Goal: Information Seeking & Learning: Check status

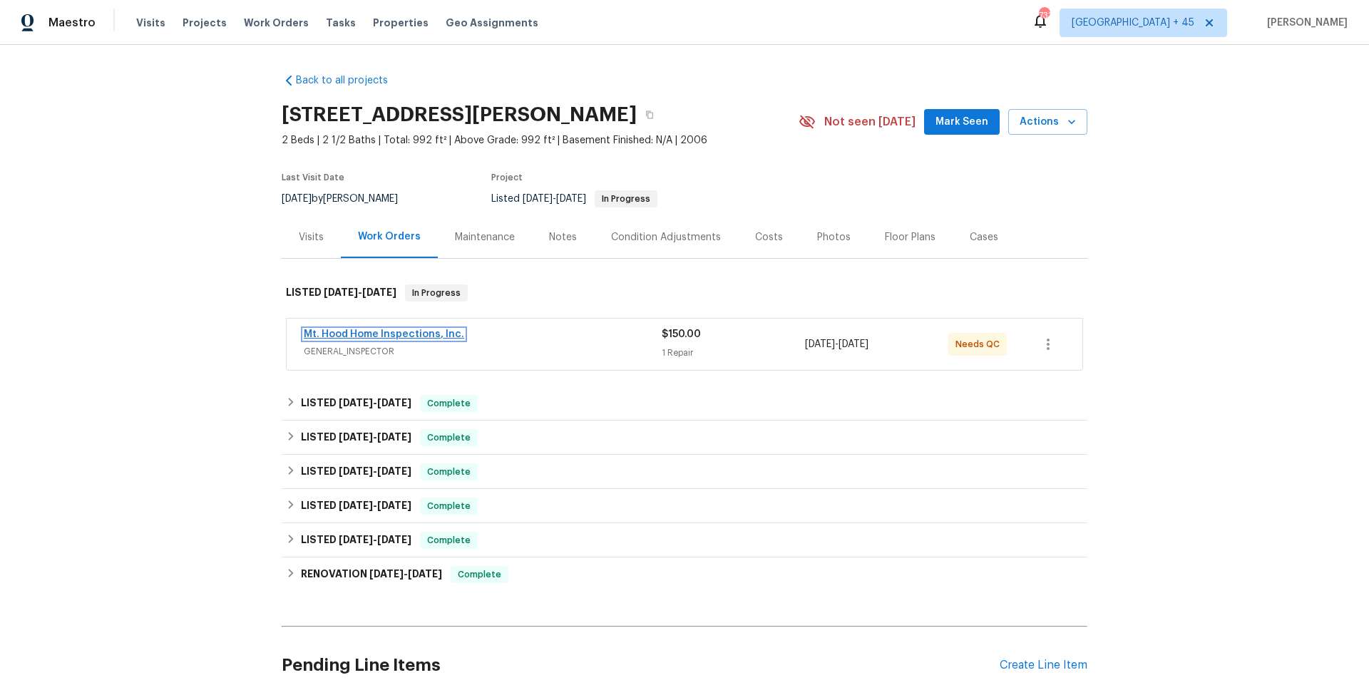
click at [403, 334] on link "Mt. Hood Home Inspections, Inc." at bounding box center [384, 334] width 160 height 10
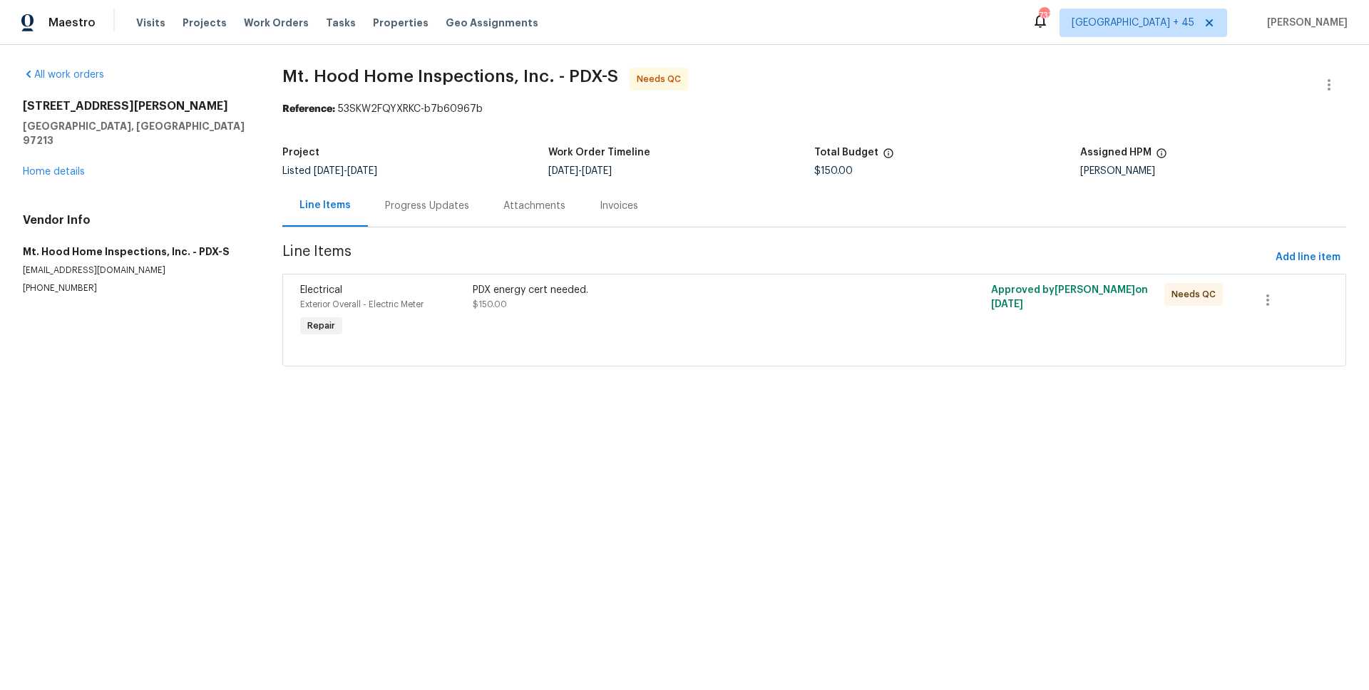
click at [425, 201] on div "Progress Updates" at bounding box center [427, 206] width 84 height 14
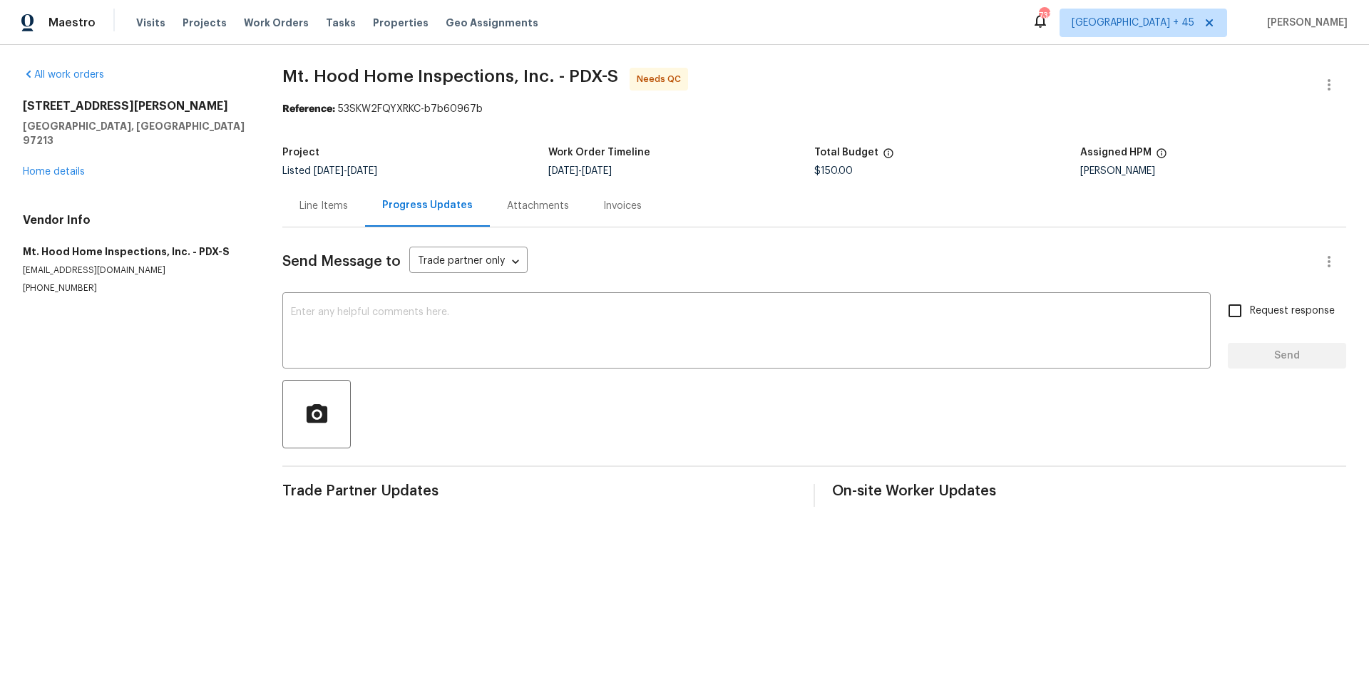
click at [326, 211] on div "Line Items" at bounding box center [324, 206] width 48 height 14
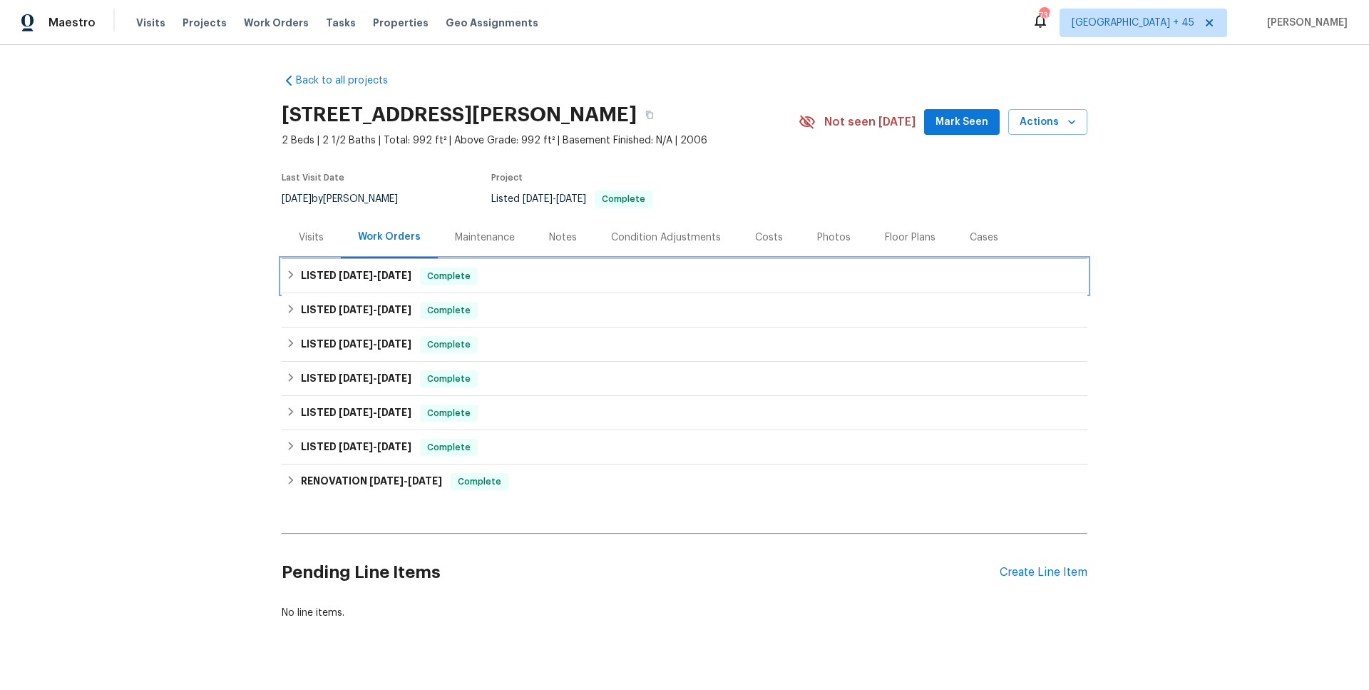
click at [399, 276] on span "[DATE]" at bounding box center [394, 275] width 34 height 10
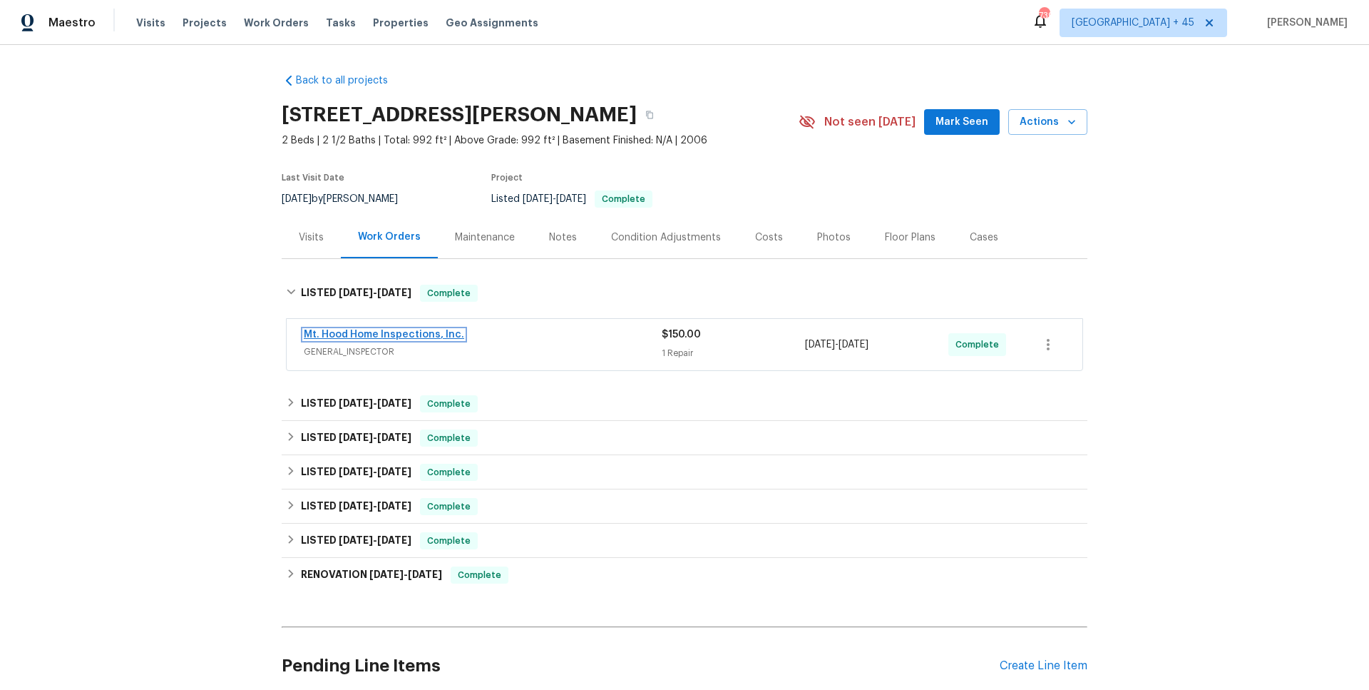
click at [379, 338] on link "Mt. Hood Home Inspections, Inc." at bounding box center [384, 334] width 160 height 10
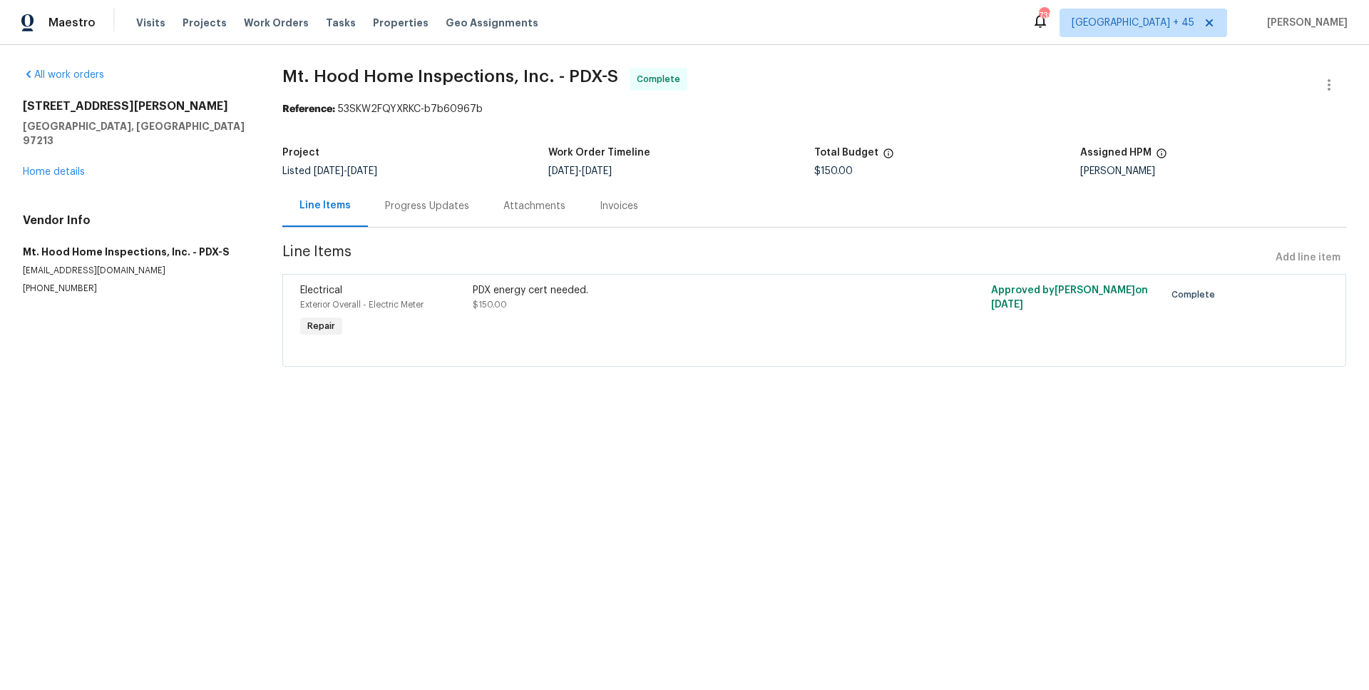
click at [414, 217] on div "Progress Updates" at bounding box center [427, 206] width 118 height 42
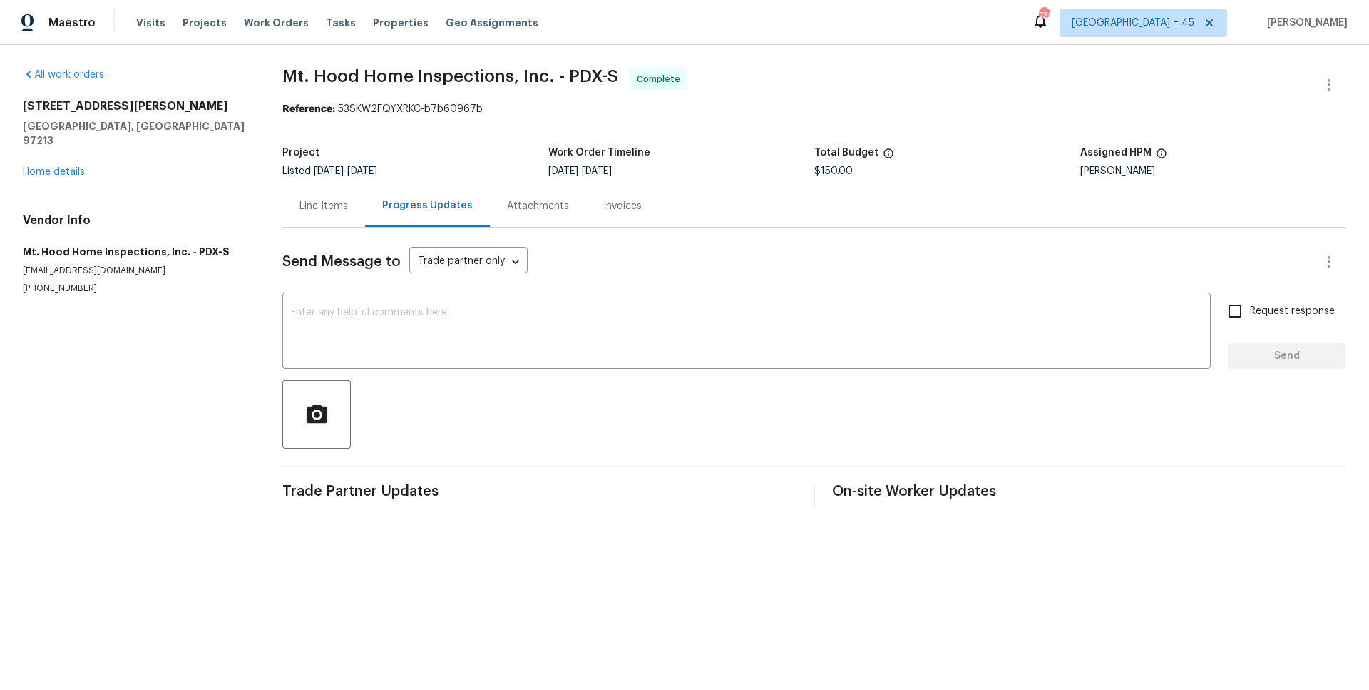
click at [557, 201] on div "Attachments" at bounding box center [538, 206] width 62 height 14
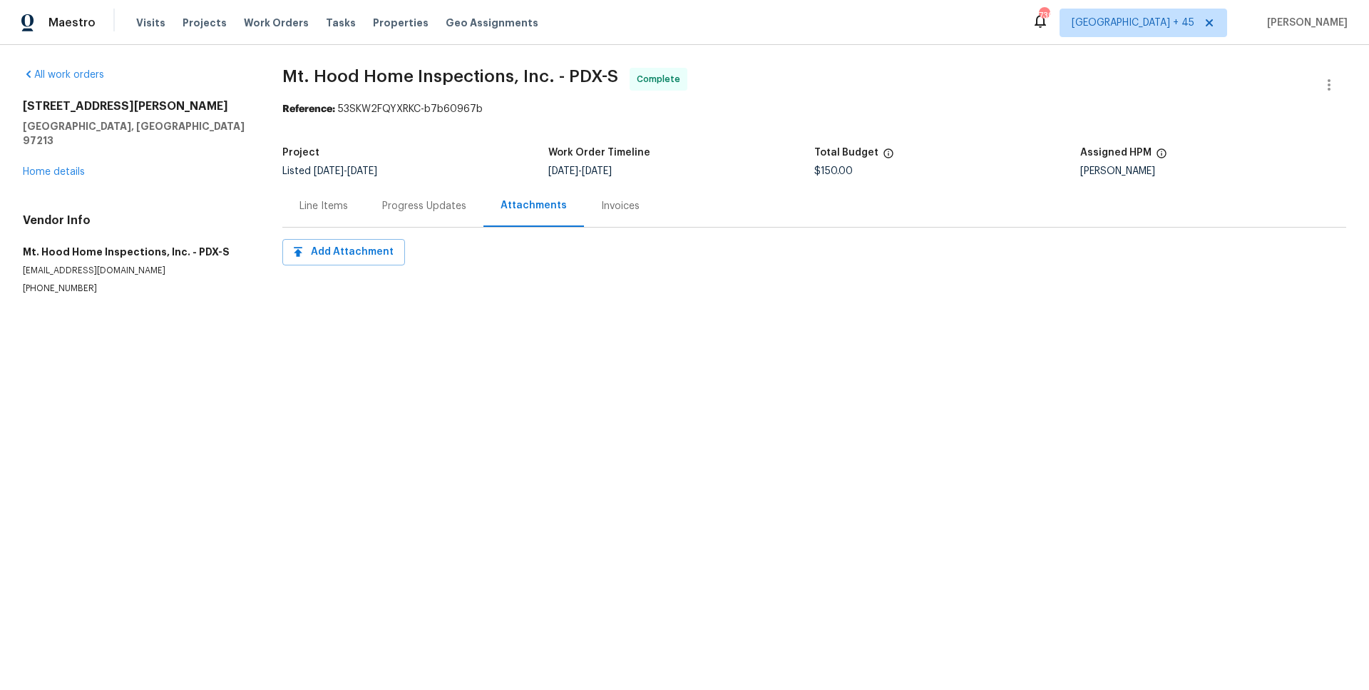
click at [614, 208] on div "Invoices" at bounding box center [620, 206] width 39 height 14
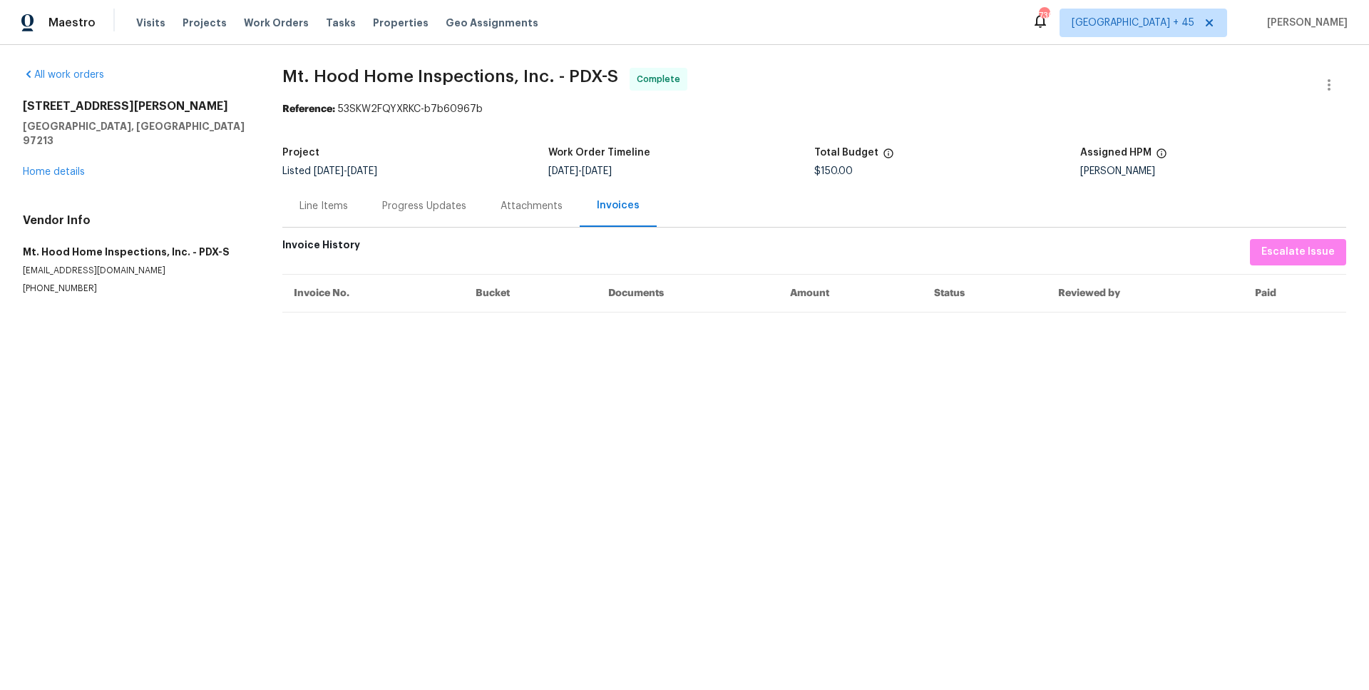
click at [349, 200] on div "Line Items" at bounding box center [323, 206] width 83 height 42
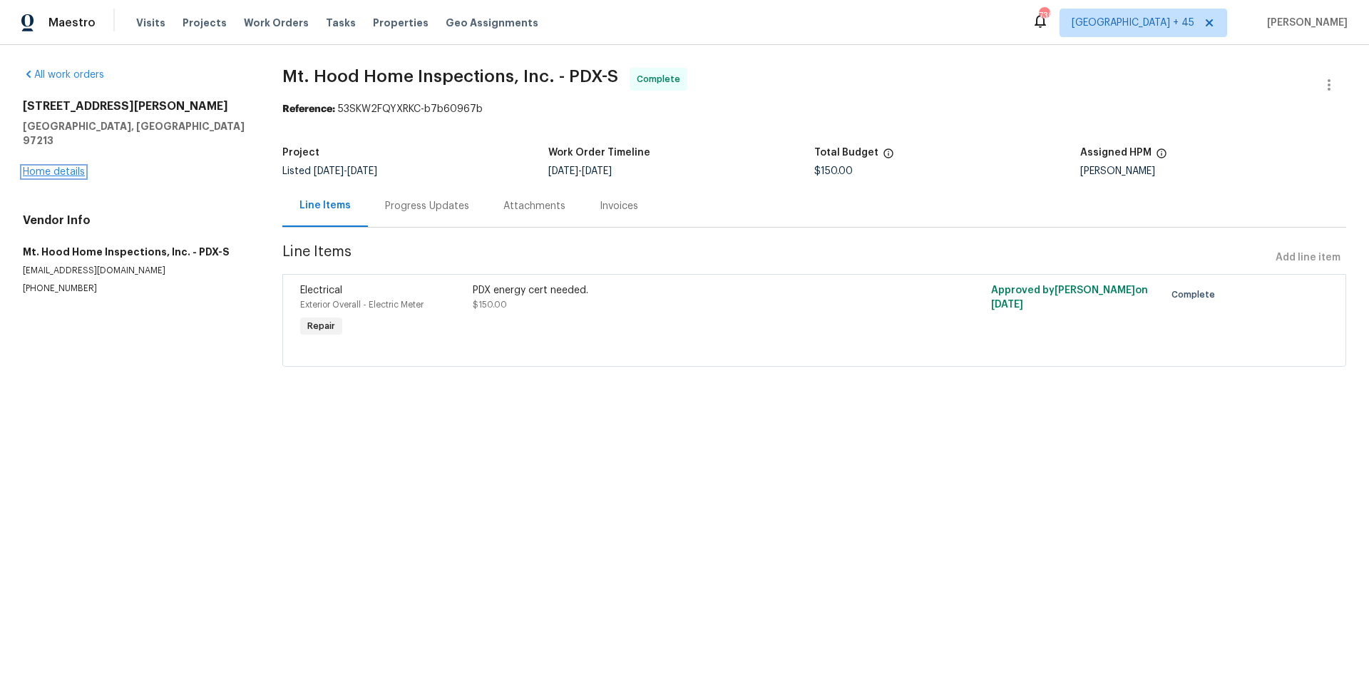
click at [57, 167] on link "Home details" at bounding box center [54, 172] width 62 height 10
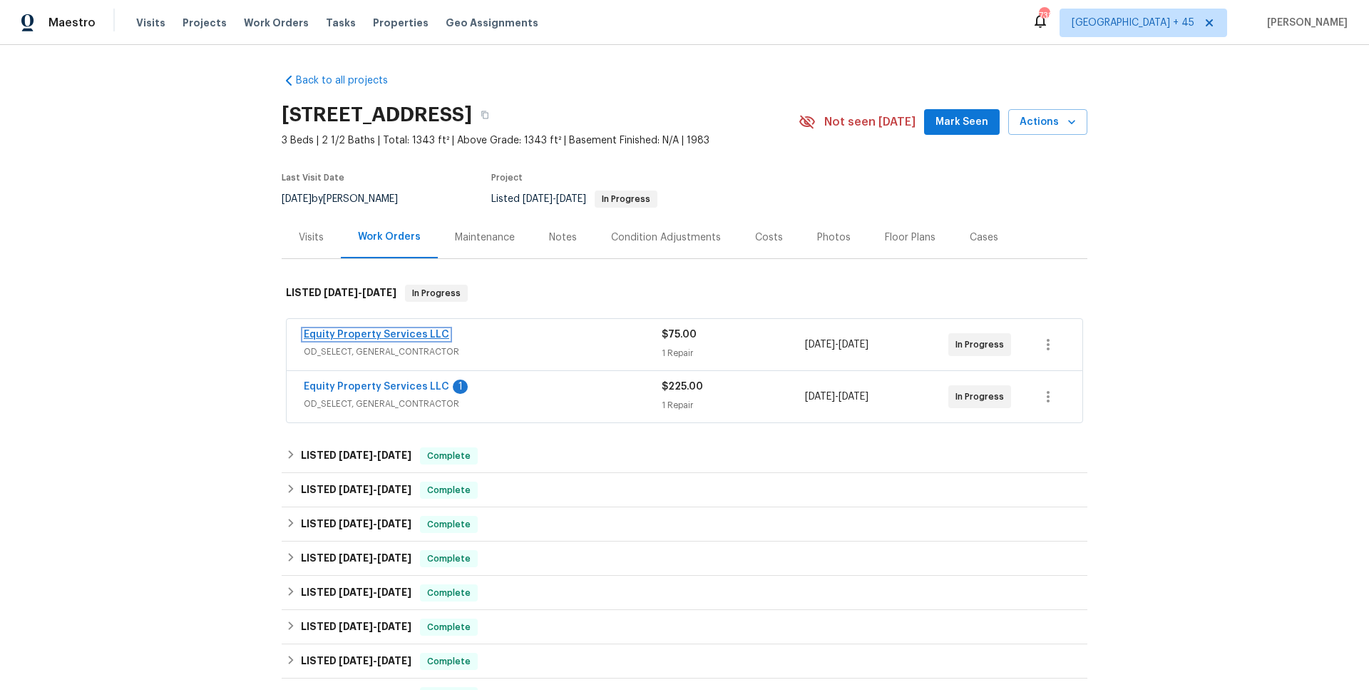
click at [425, 333] on link "Equity Property Services LLC" at bounding box center [376, 334] width 145 height 10
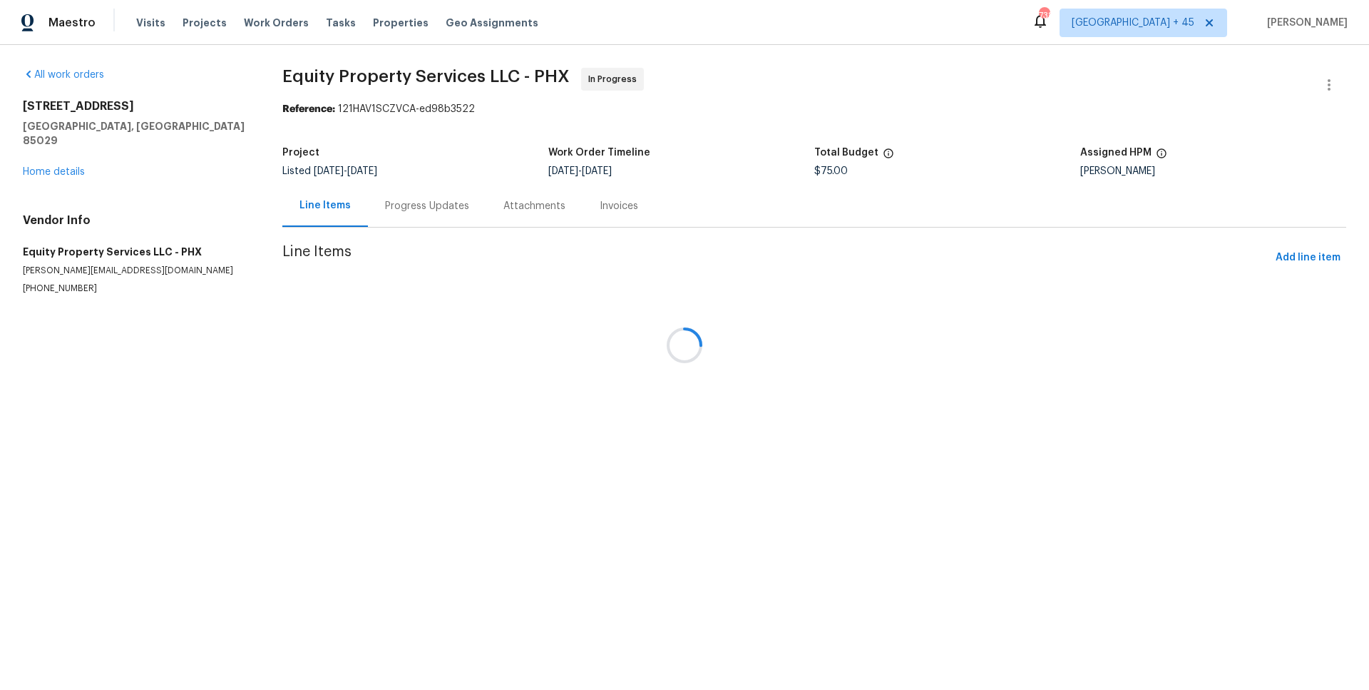
click at [413, 215] on div at bounding box center [684, 345] width 1369 height 690
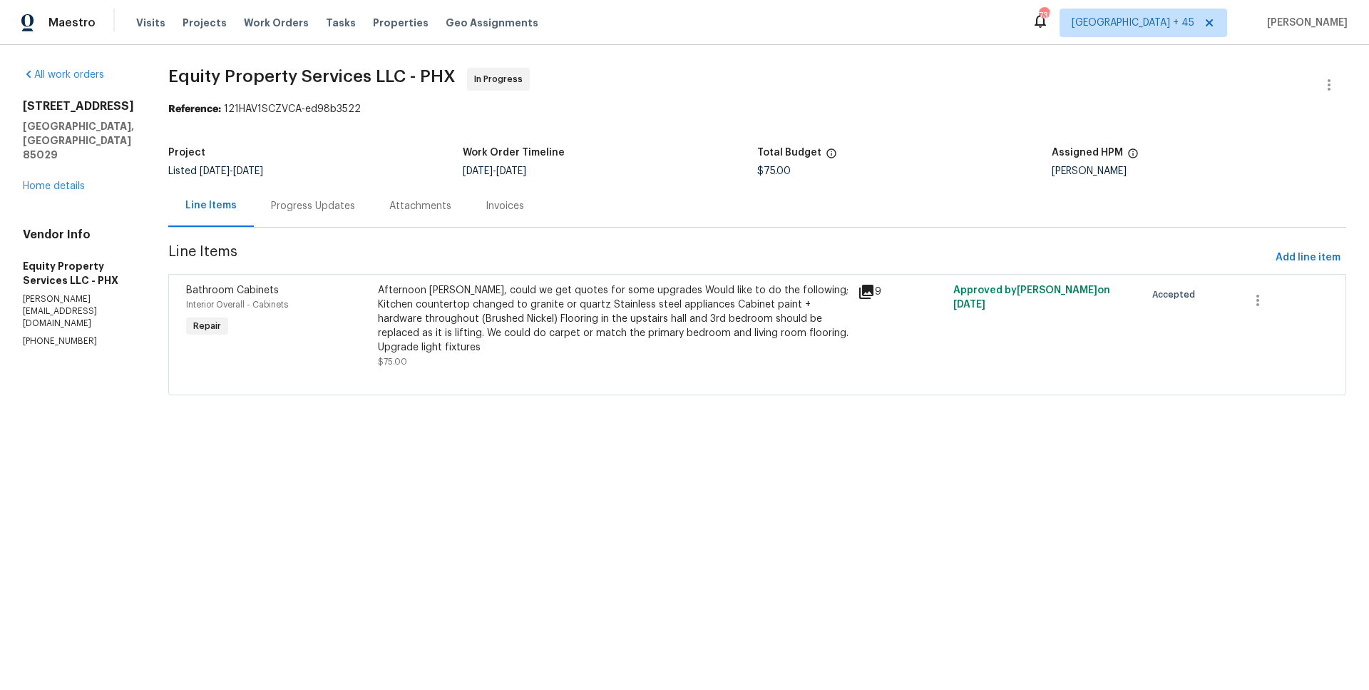
click at [431, 213] on div "Attachments" at bounding box center [420, 206] width 62 height 14
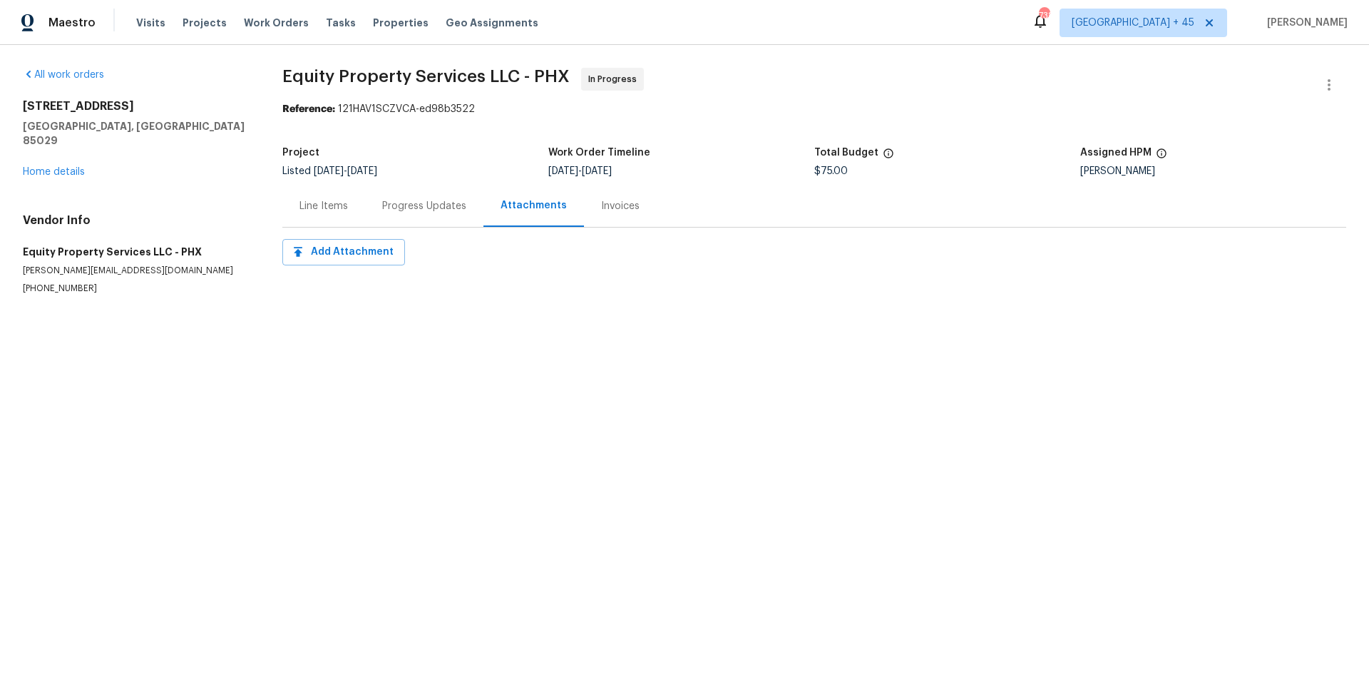
click at [431, 213] on div "Progress Updates" at bounding box center [424, 206] width 84 height 14
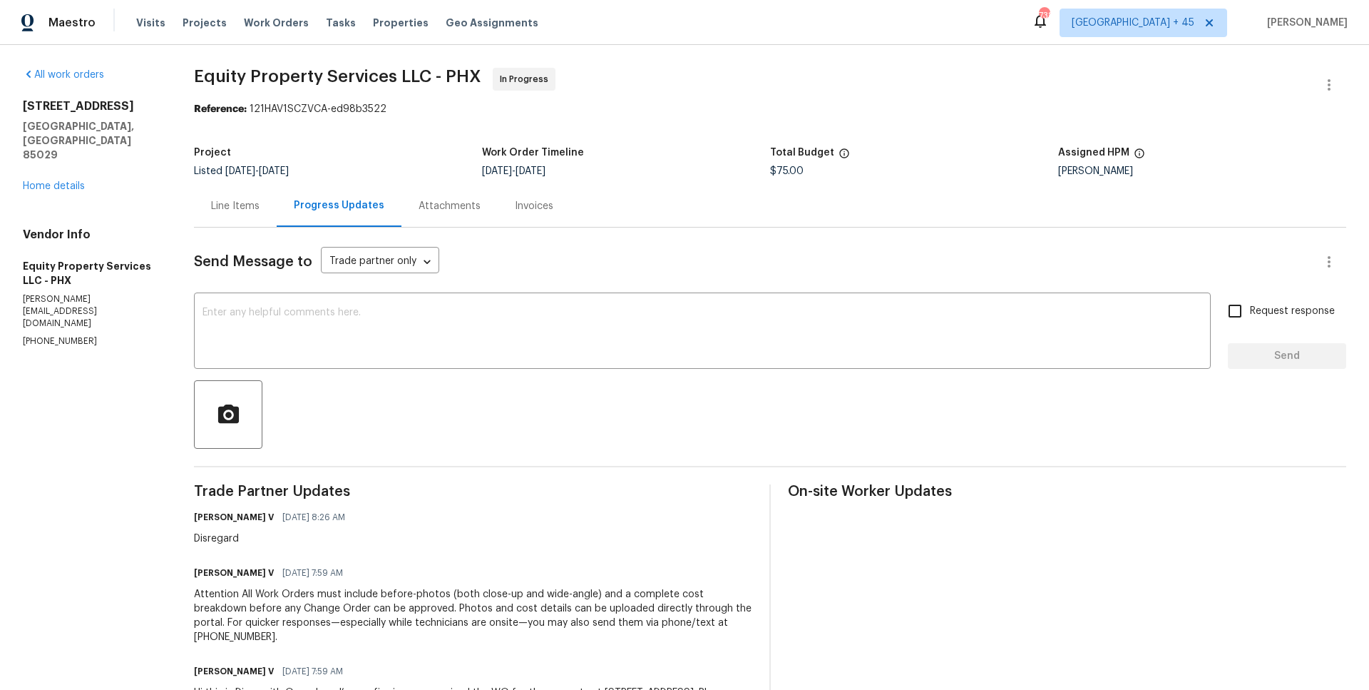
click at [255, 226] on div "Line Items" at bounding box center [235, 206] width 83 height 42
